Goal: Information Seeking & Learning: Find specific fact

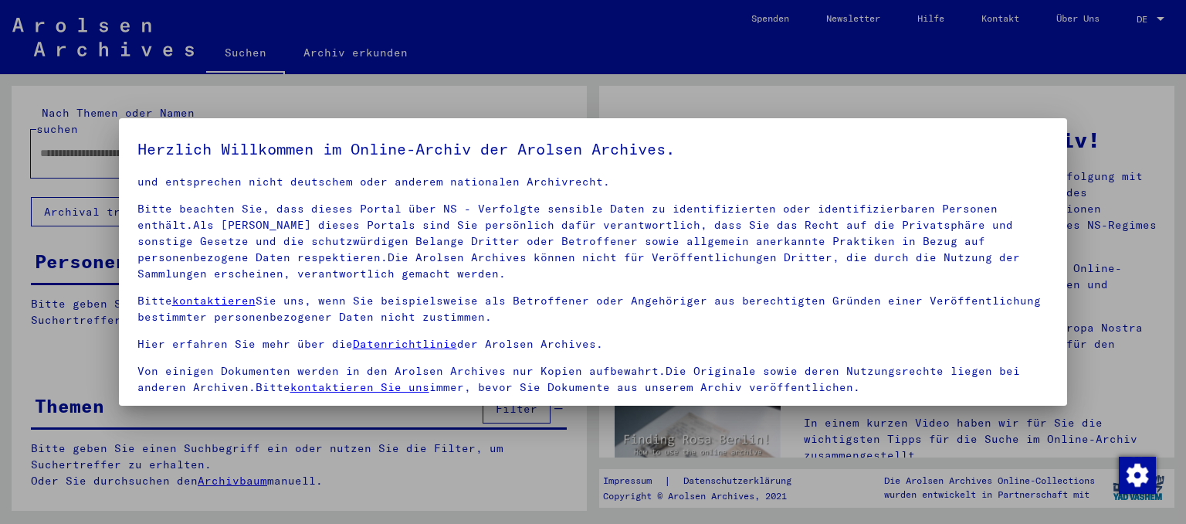
scroll to position [130, 0]
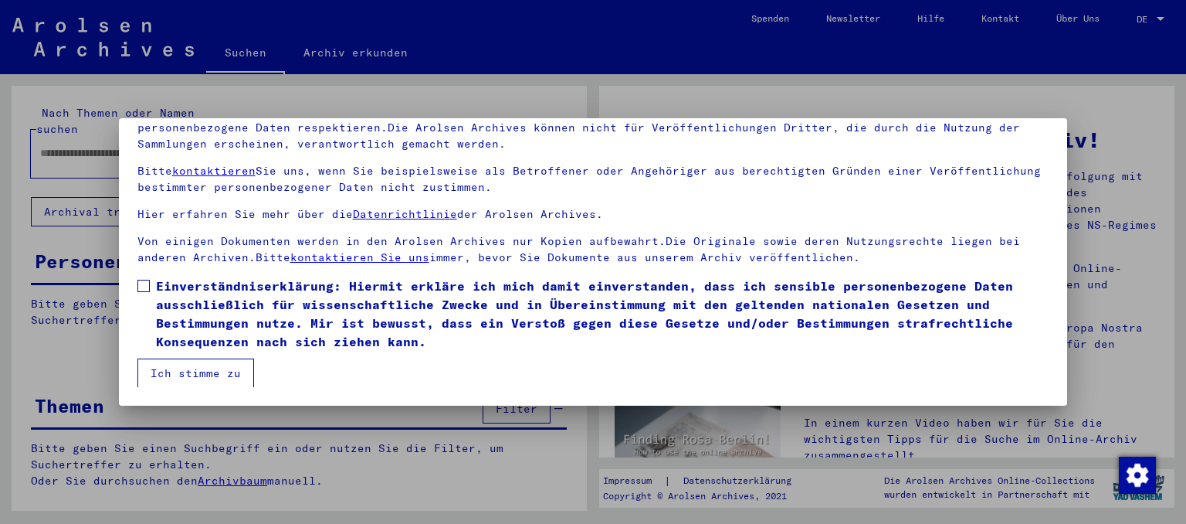
click at [142, 285] on span at bounding box center [143, 286] width 12 height 12
click at [162, 373] on button "Ich stimme zu" at bounding box center [195, 372] width 117 height 29
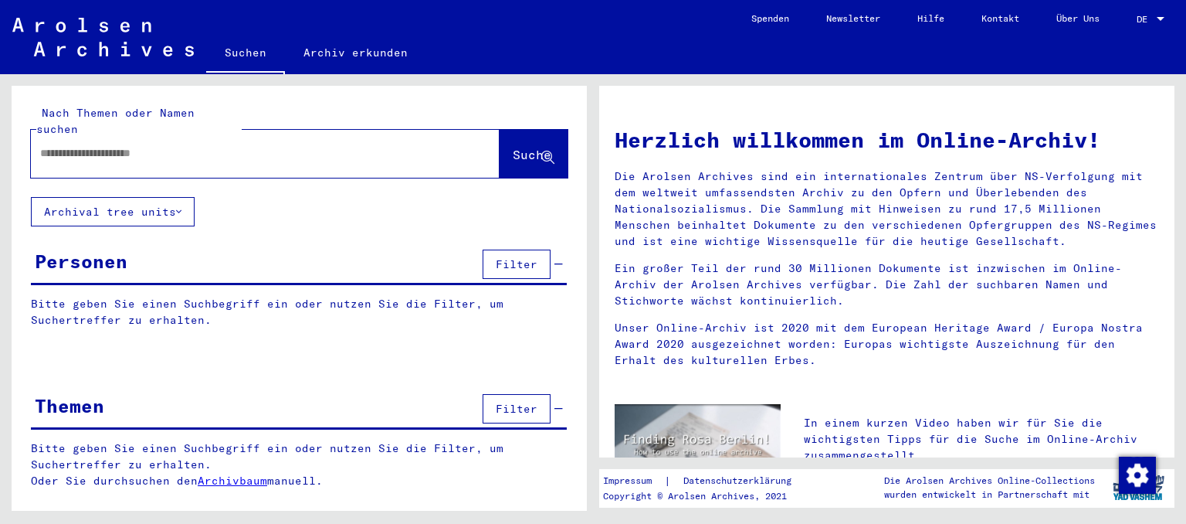
click at [73, 150] on div at bounding box center [242, 153] width 422 height 35
click at [71, 145] on input "text" at bounding box center [246, 153] width 413 height 16
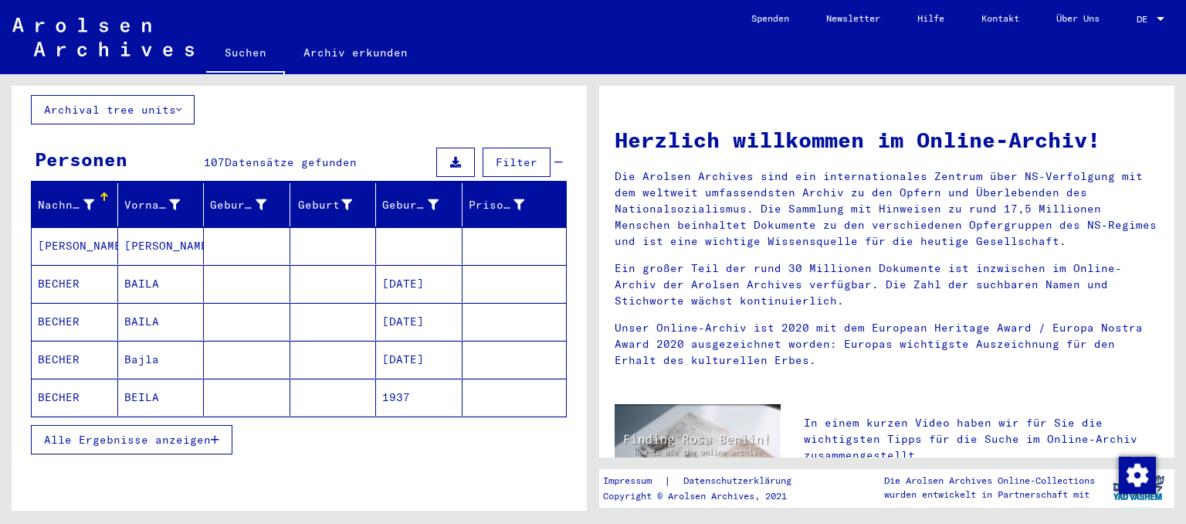
scroll to position [114, 0]
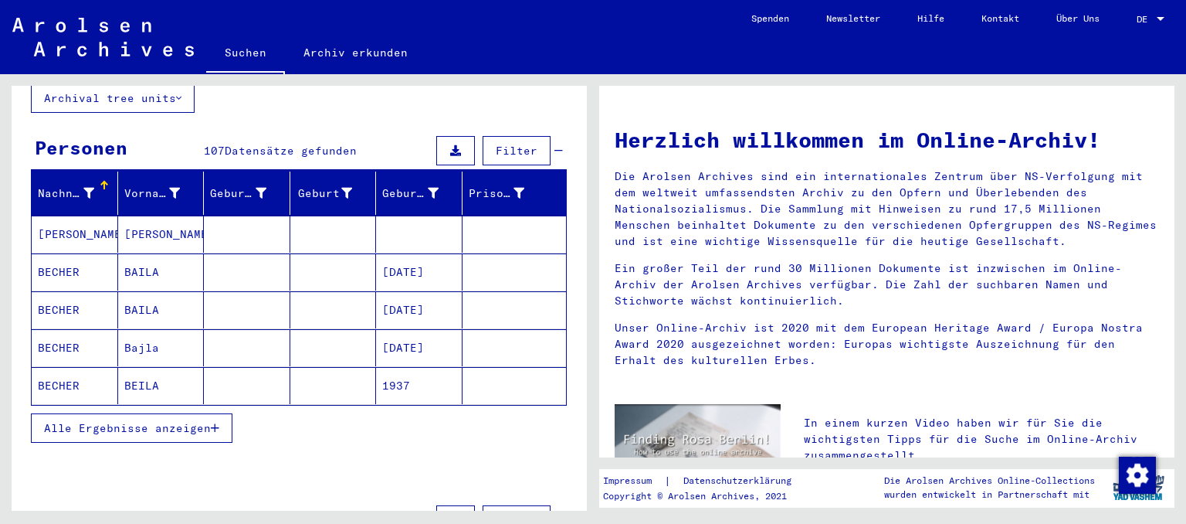
click at [96, 419] on button "Alle Ergebnisse anzeigen" at bounding box center [132, 427] width 202 height 29
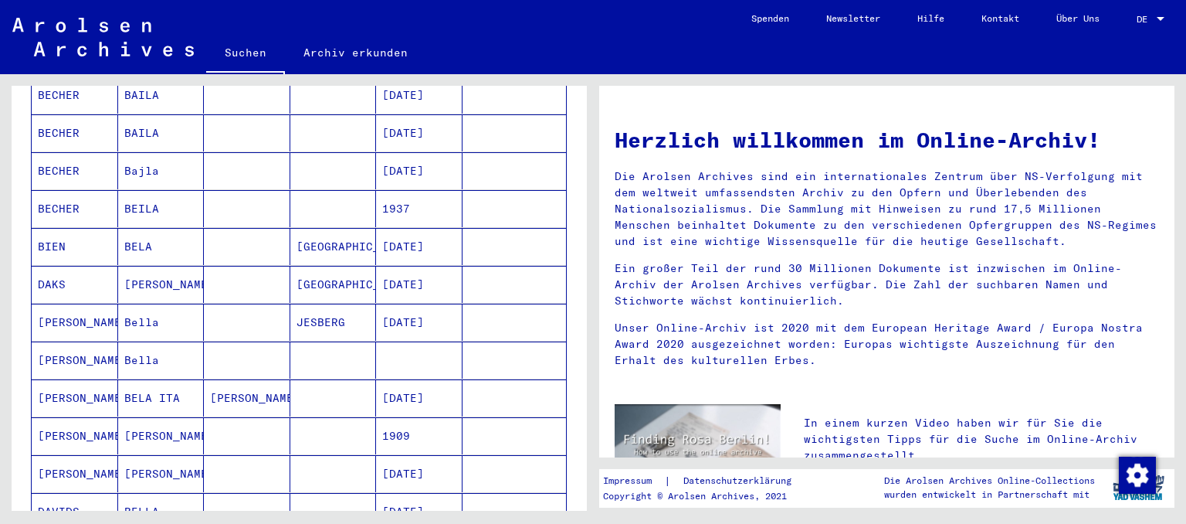
scroll to position [293, 0]
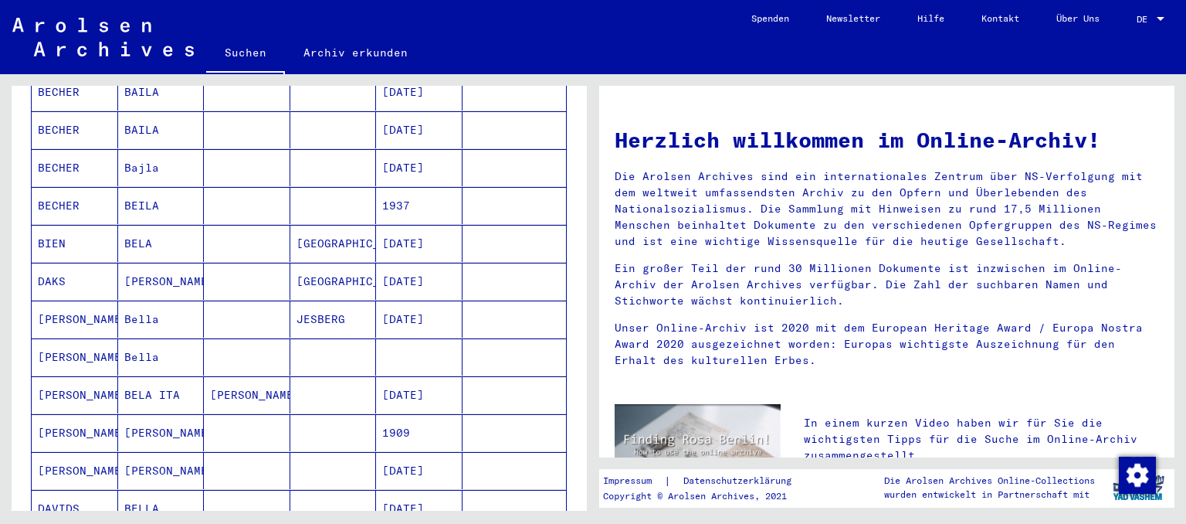
click at [67, 341] on mat-cell "[PERSON_NAME]" at bounding box center [75, 356] width 86 height 37
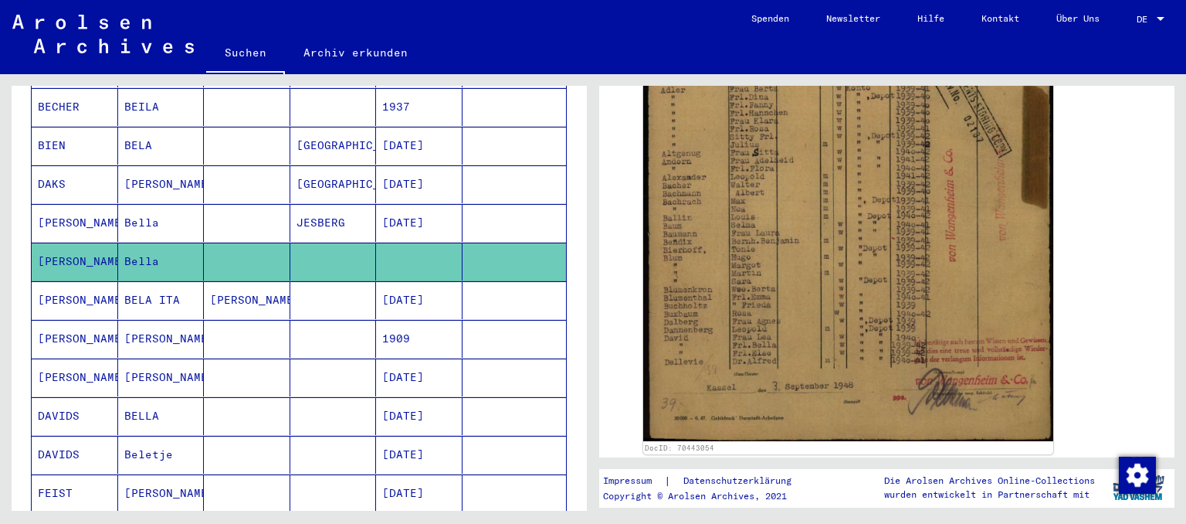
scroll to position [398, 0]
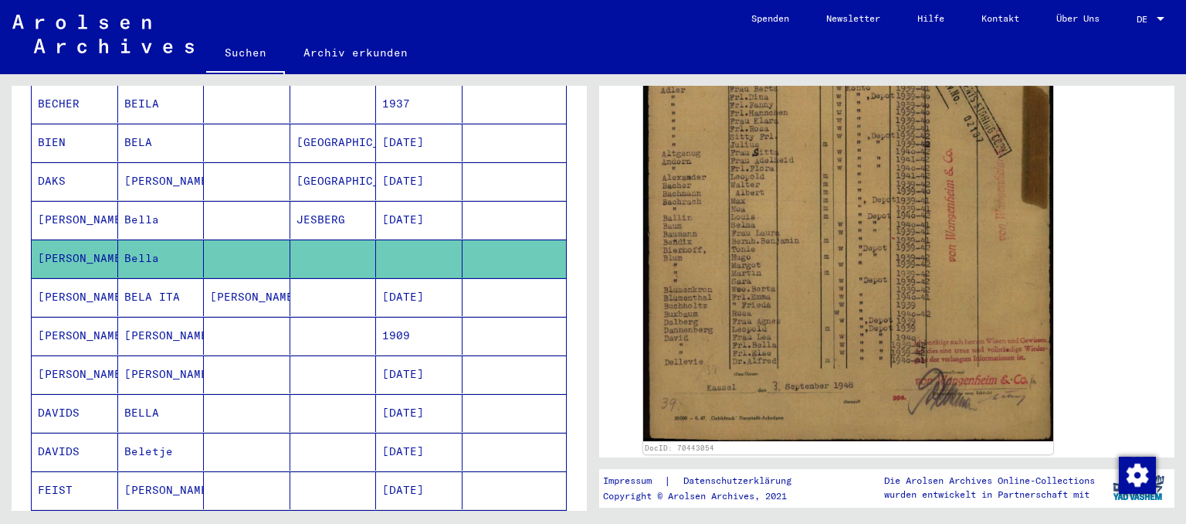
click at [242, 289] on mat-cell "[PERSON_NAME]" at bounding box center [247, 297] width 86 height 38
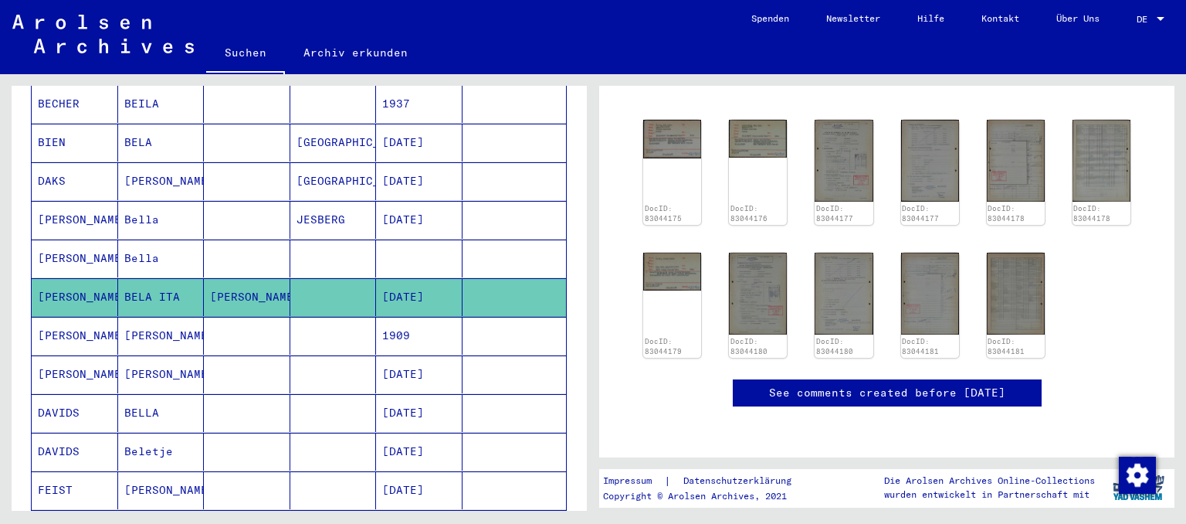
scroll to position [640, 0]
click at [226, 320] on mat-cell at bounding box center [247, 336] width 86 height 38
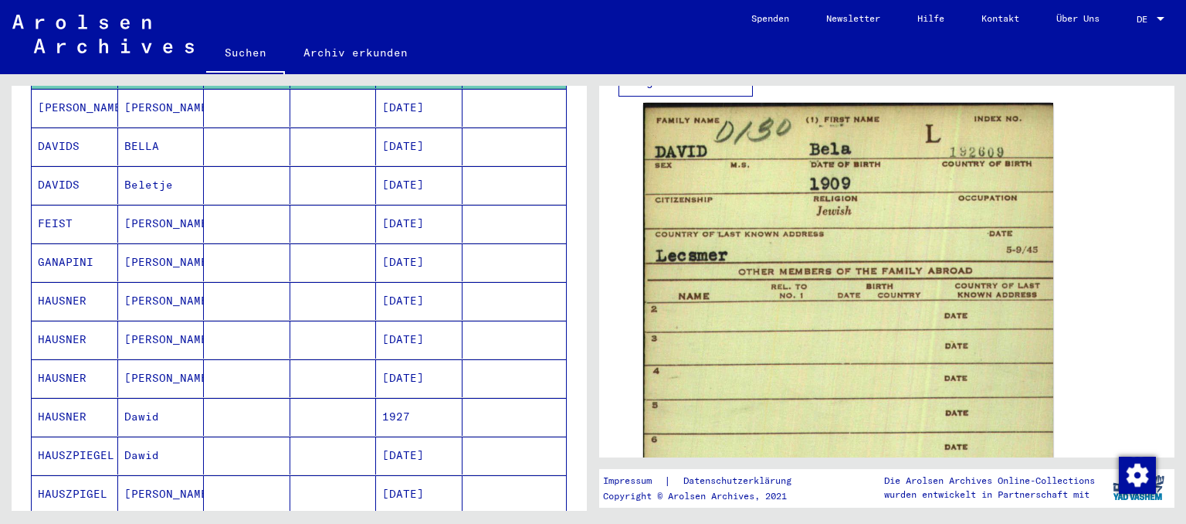
scroll to position [666, 0]
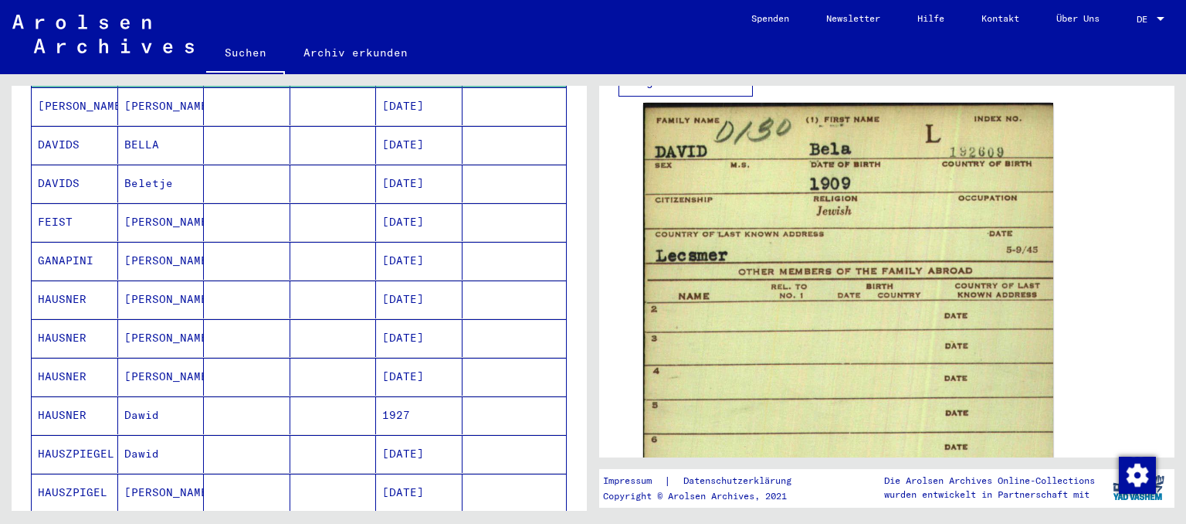
click at [148, 294] on mat-cell "[PERSON_NAME]" at bounding box center [161, 299] width 86 height 38
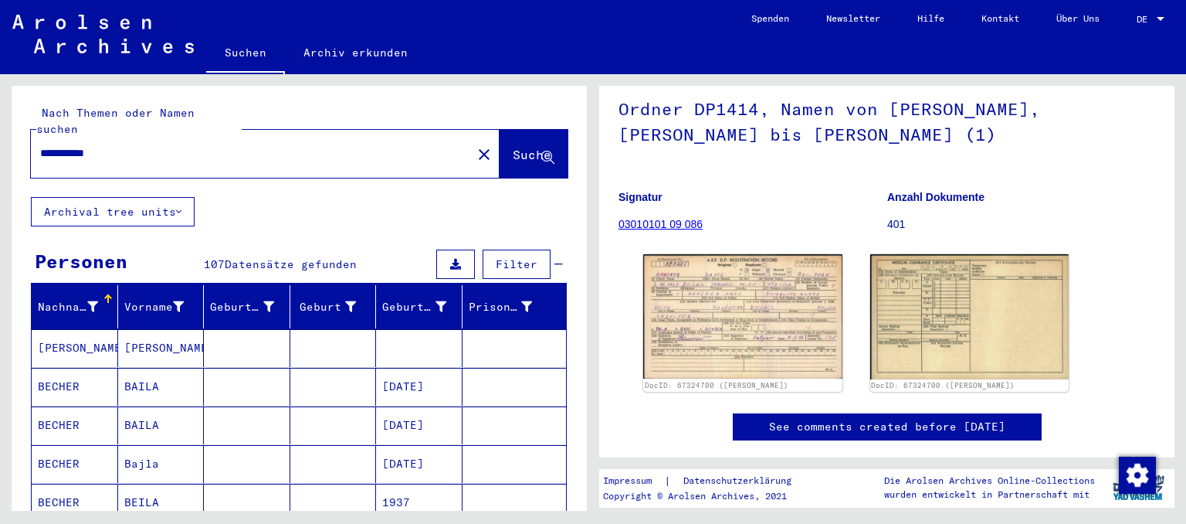
click at [82, 145] on input "**********" at bounding box center [251, 153] width 422 height 16
type input "**********"
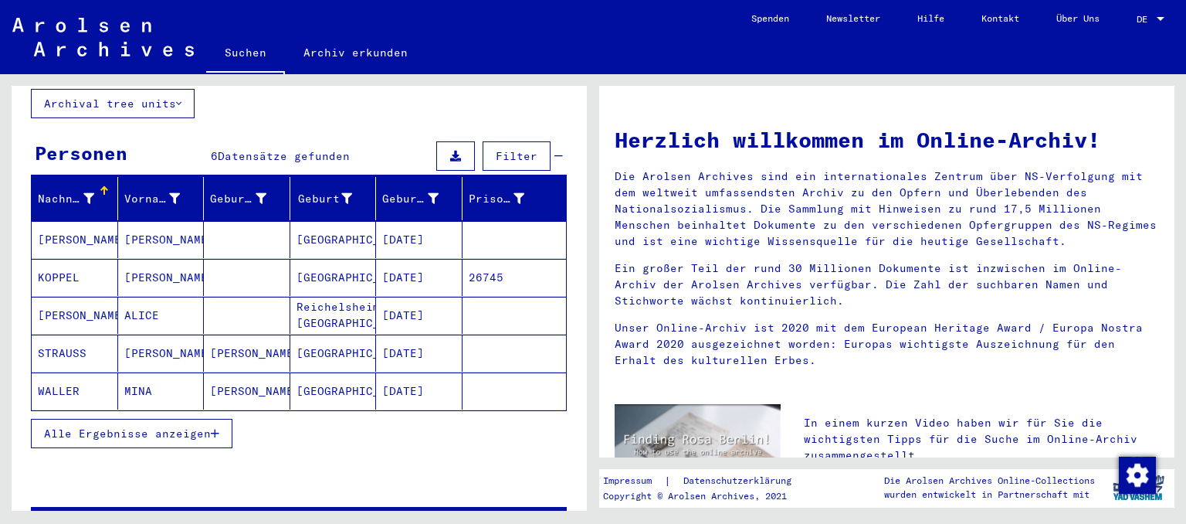
scroll to position [110, 0]
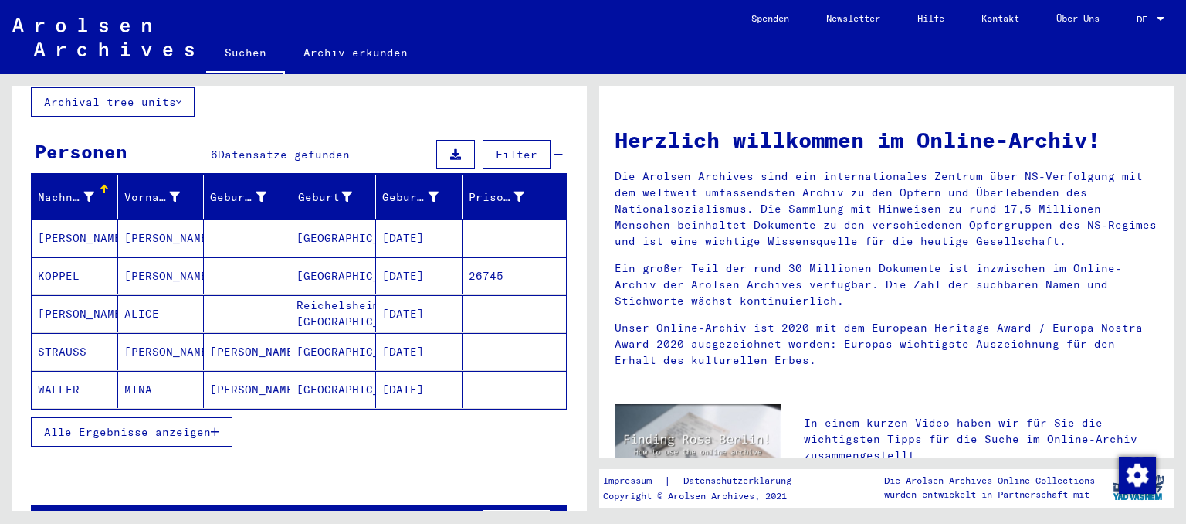
click at [164, 425] on span "Alle Ergebnisse anzeigen" at bounding box center [127, 432] width 167 height 14
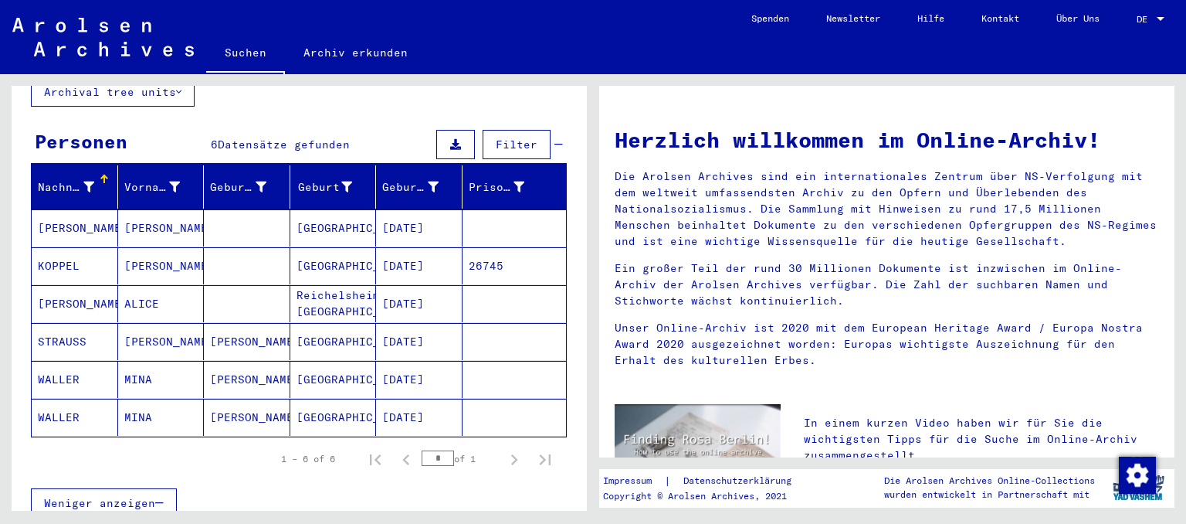
scroll to position [119, 0]
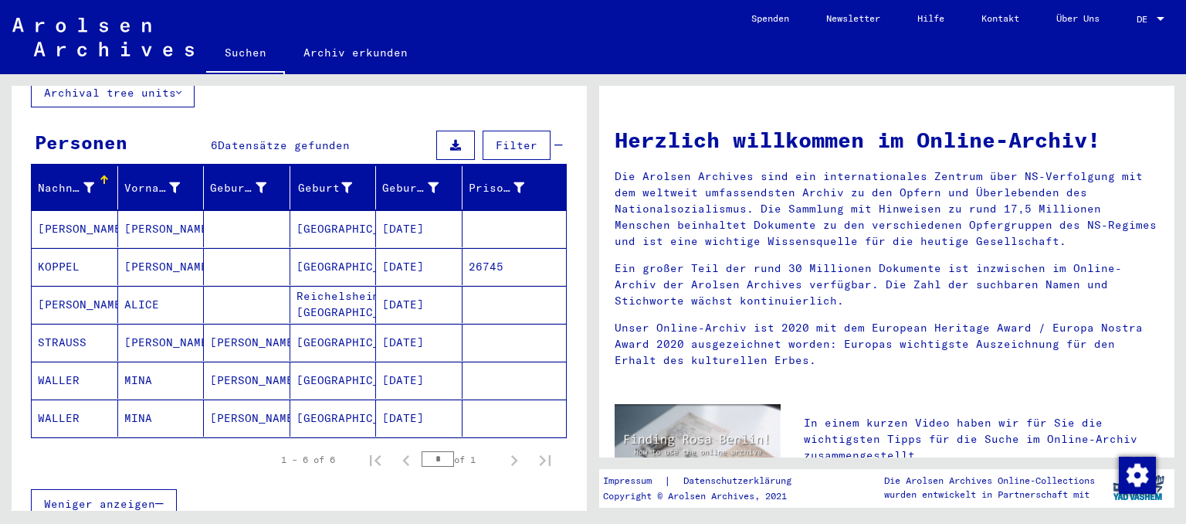
click at [86, 212] on mat-cell "[PERSON_NAME]" at bounding box center [75, 228] width 86 height 37
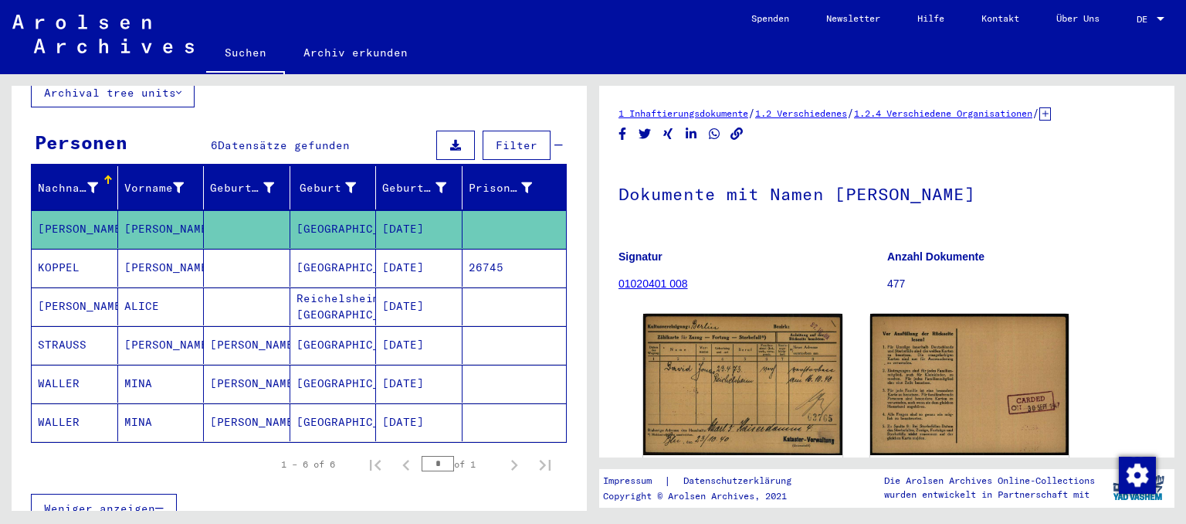
click at [163, 249] on mat-cell "[PERSON_NAME]" at bounding box center [161, 268] width 86 height 38
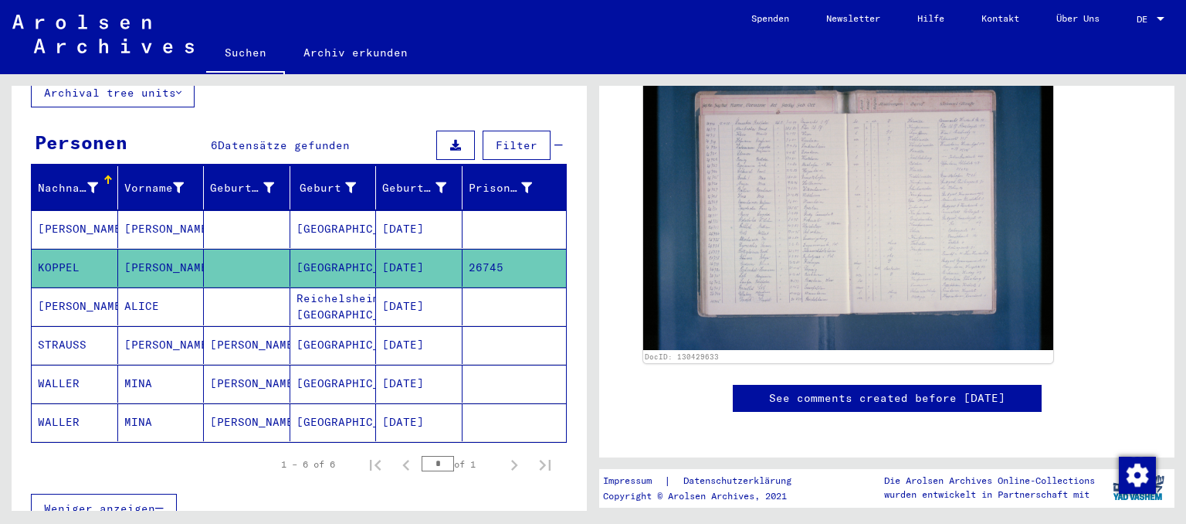
scroll to position [385, 0]
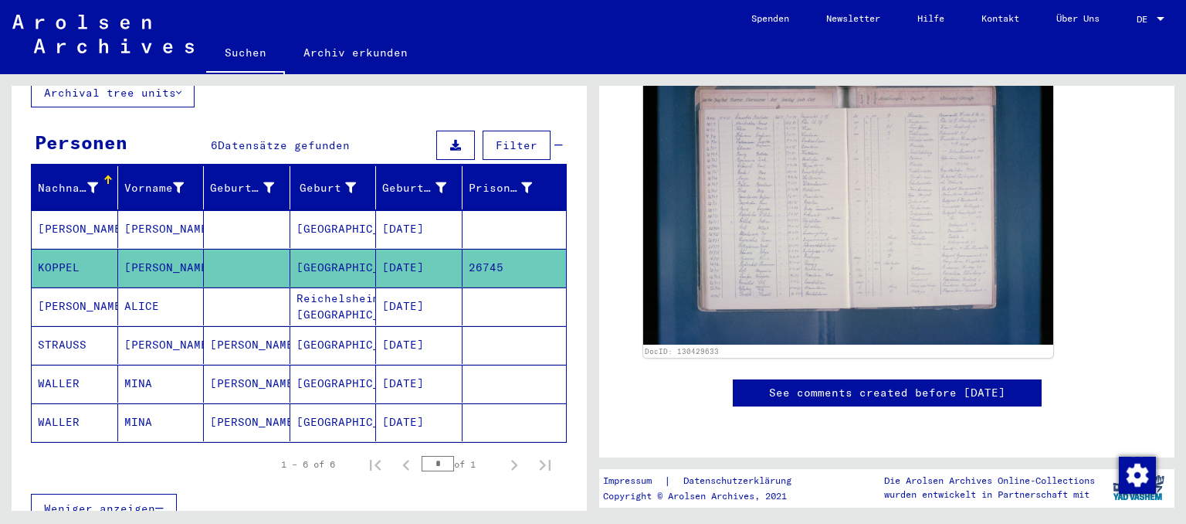
click at [338, 306] on mat-cell "Reichelsheim im [GEOGRAPHIC_DATA]" at bounding box center [333, 306] width 86 height 38
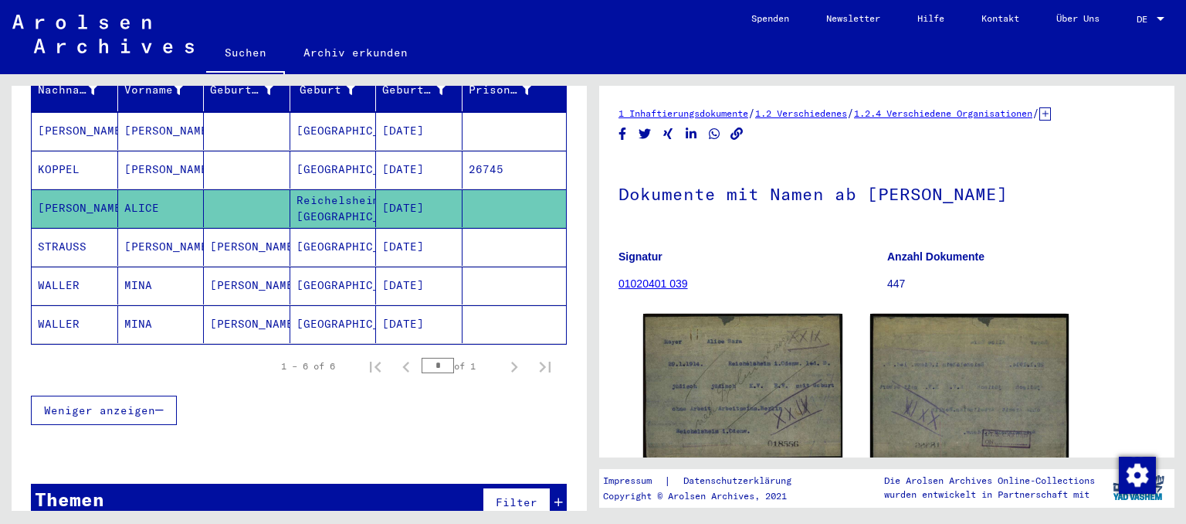
scroll to position [225, 0]
